Goal: Find specific page/section: Find specific page/section

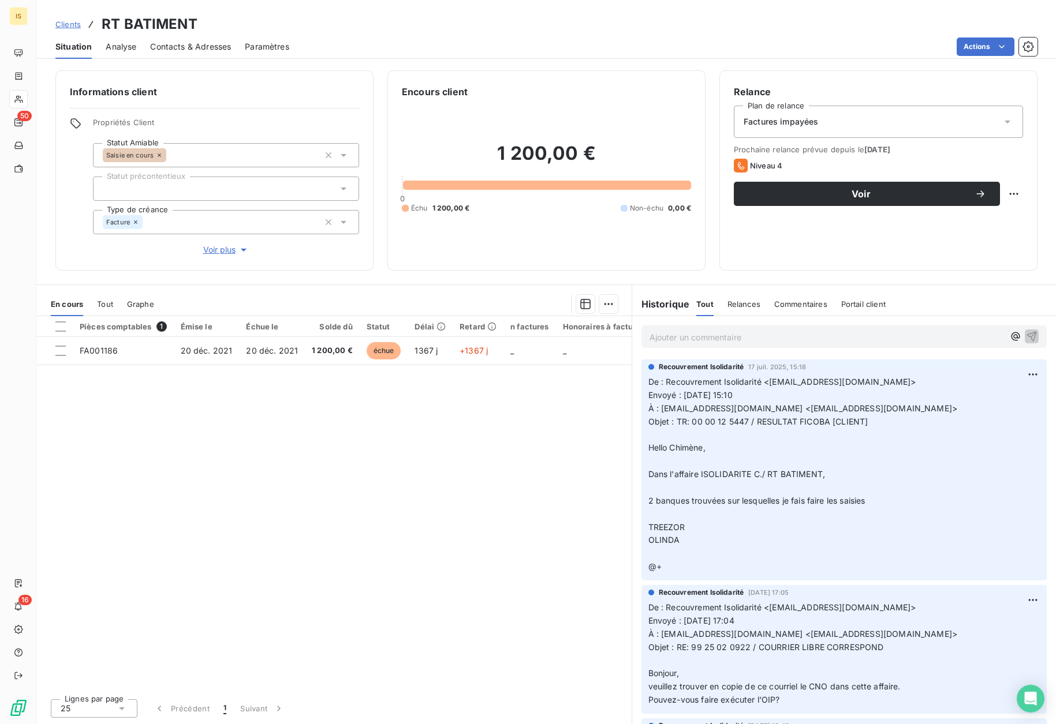
click at [77, 24] on span "Clients" at bounding box center [67, 24] width 25 height 9
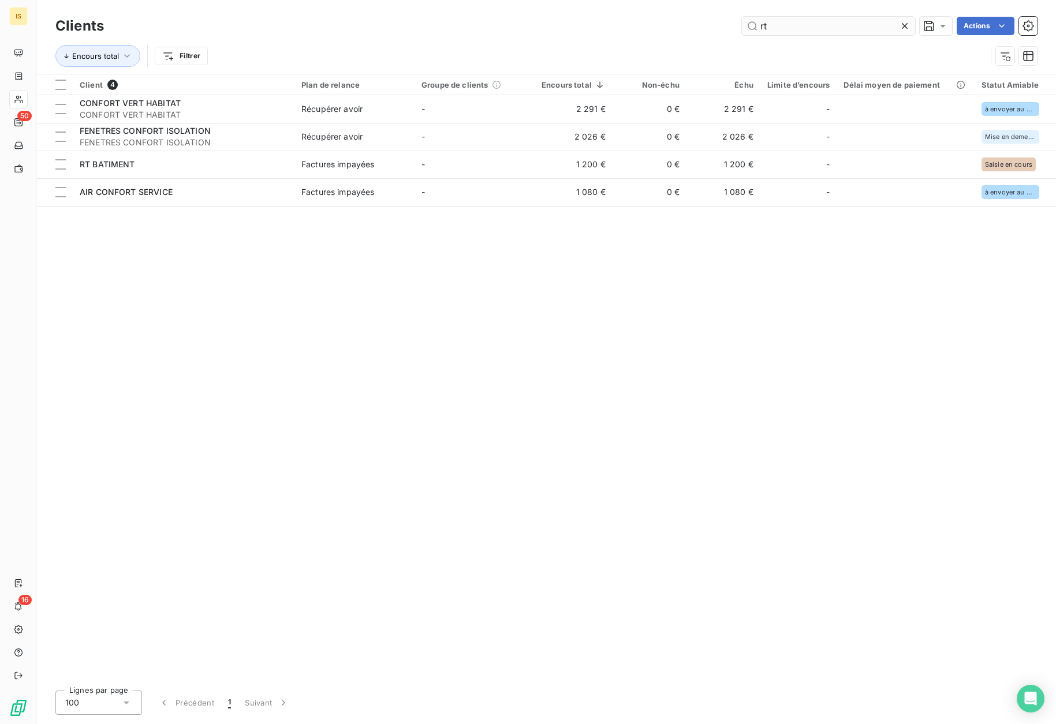
click at [797, 24] on input "rt" at bounding box center [828, 26] width 173 height 18
drag, startPoint x: 780, startPoint y: 24, endPoint x: 722, endPoint y: 25, distance: 58.3
click at [722, 25] on div "rt Actions" at bounding box center [578, 26] width 920 height 18
click at [721, 25] on div "rt Actions" at bounding box center [578, 26] width 920 height 18
click at [824, 23] on input "rt" at bounding box center [828, 26] width 173 height 18
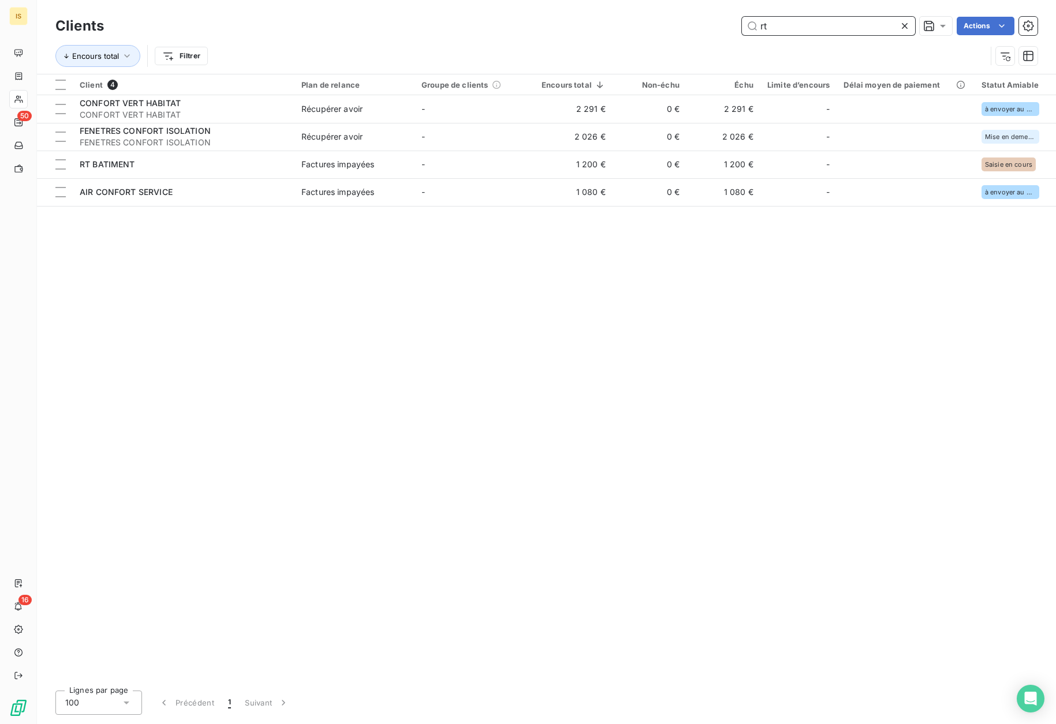
click at [824, 23] on input "rt" at bounding box center [828, 26] width 173 height 18
click at [823, 23] on input "rt" at bounding box center [828, 26] width 173 height 18
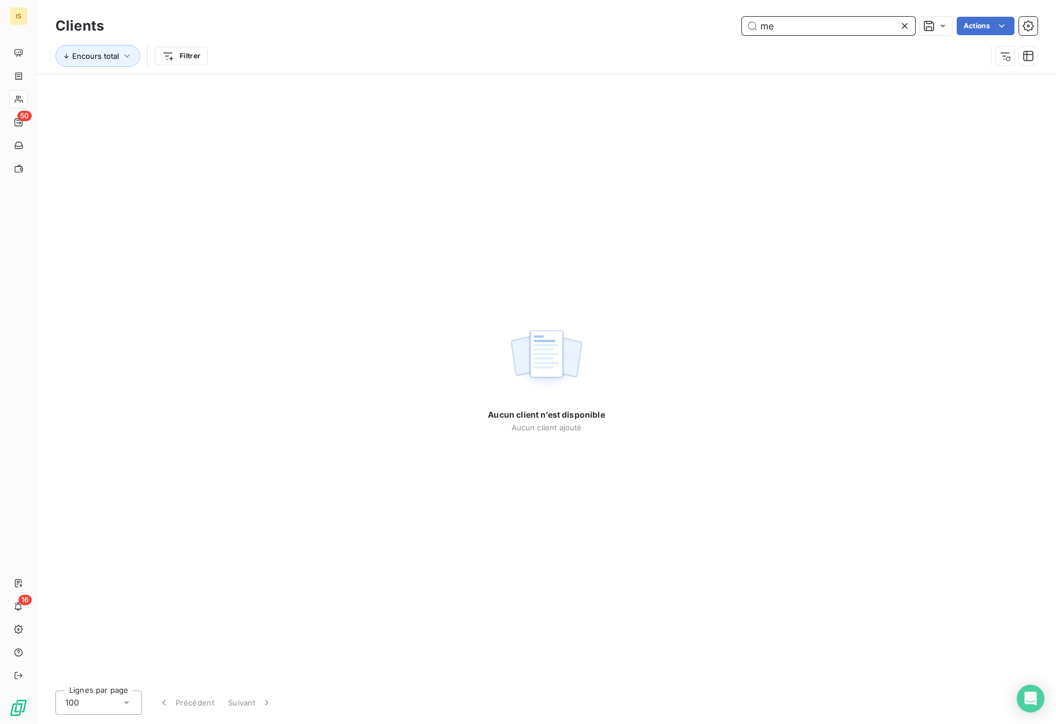
type input "m"
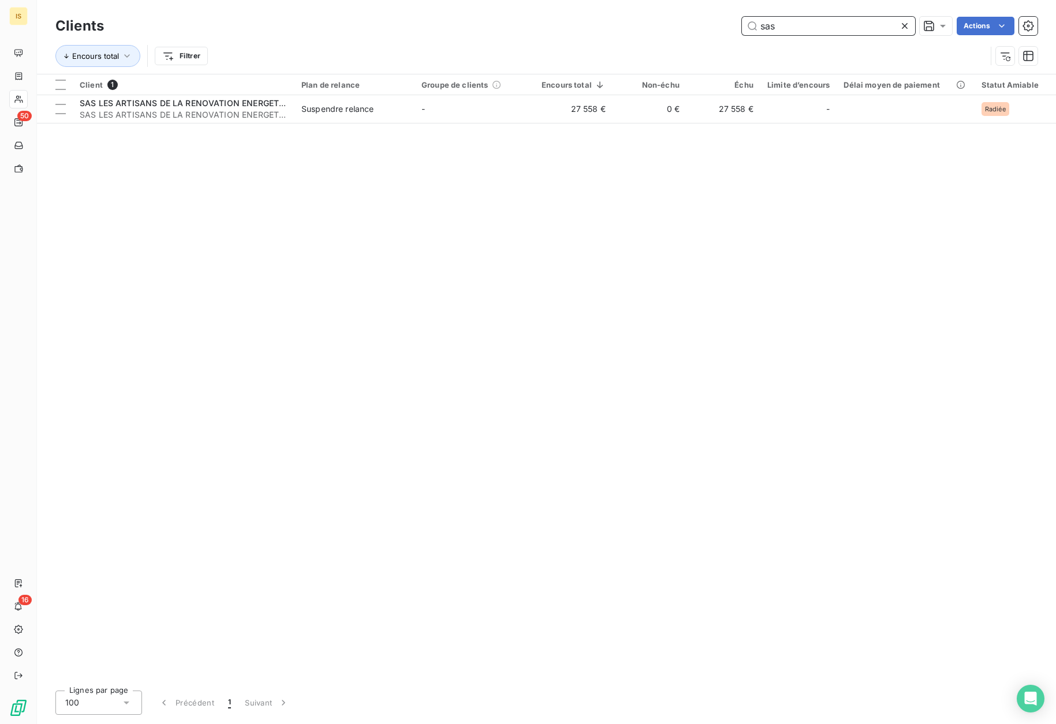
type input "sas"
